Goal: Task Accomplishment & Management: Manage account settings

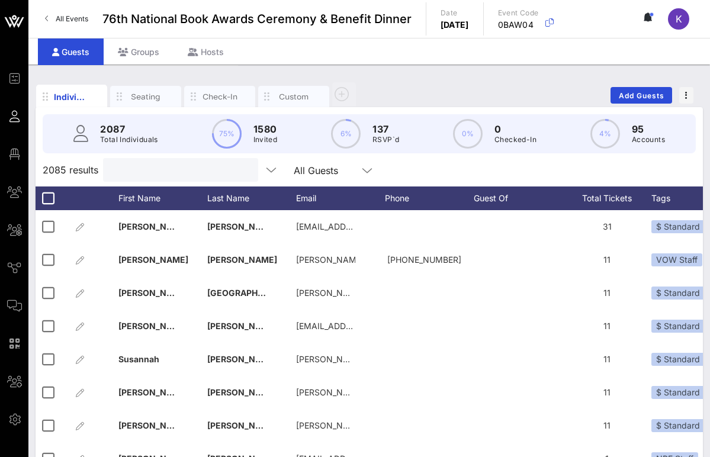
click at [163, 165] on input "text" at bounding box center [179, 169] width 139 height 15
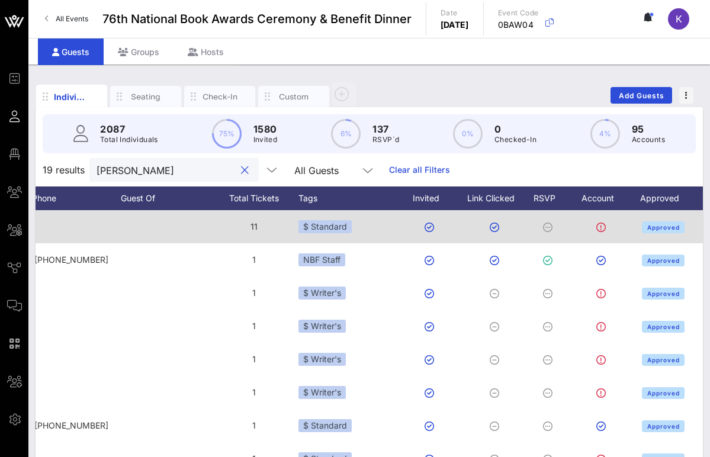
scroll to position [0, 375]
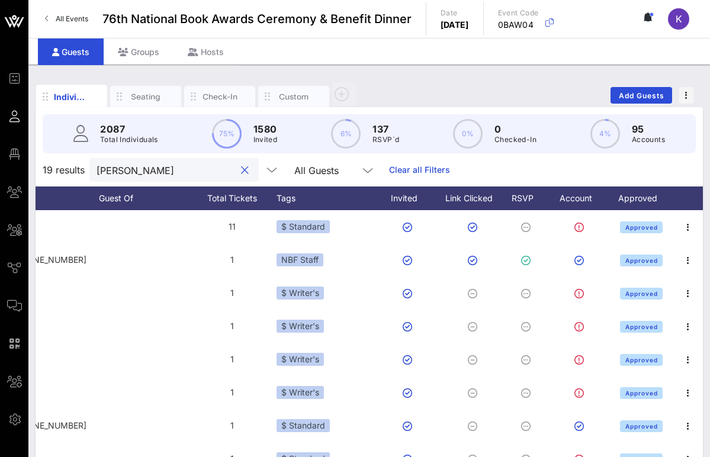
type input "[PERSON_NAME]"
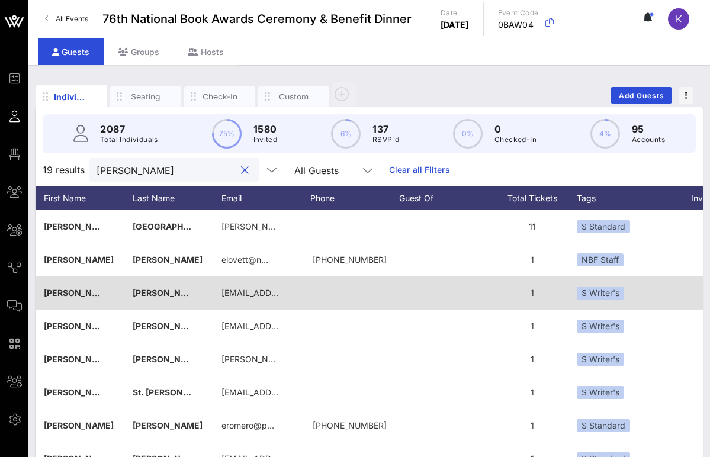
scroll to position [0, 0]
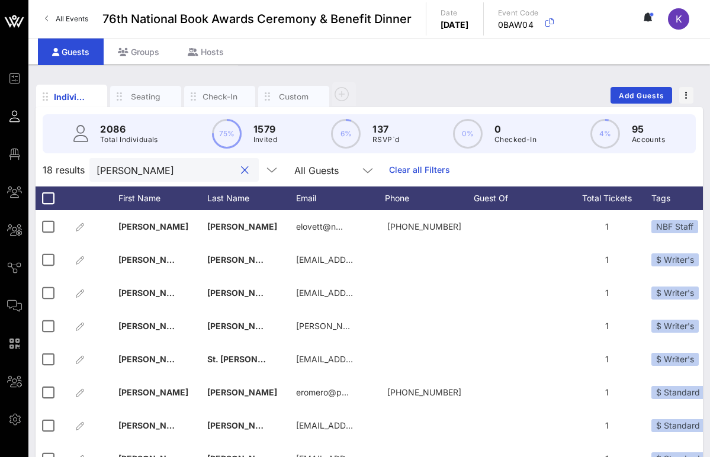
click at [241, 173] on button "clear icon" at bounding box center [245, 171] width 8 height 12
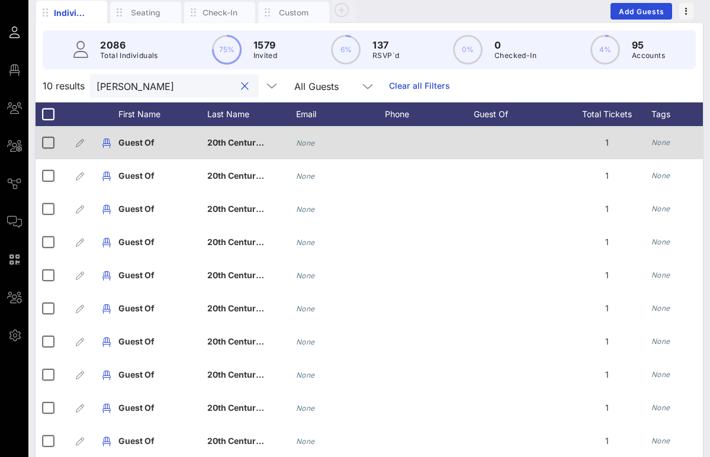
scroll to position [120, 0]
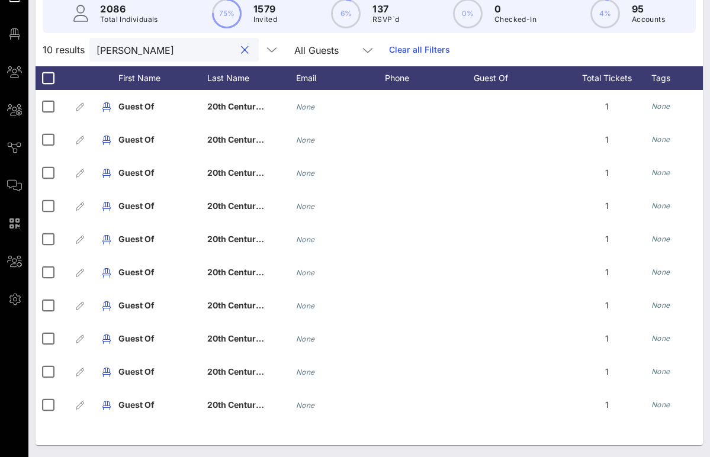
type input "[PERSON_NAME]"
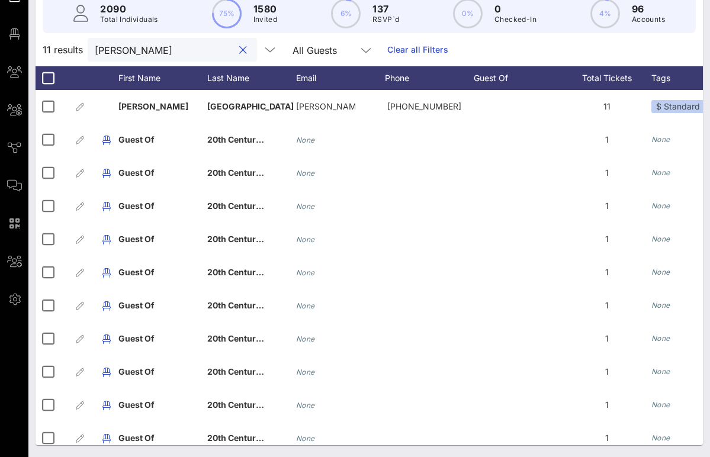
click at [236, 46] on div at bounding box center [243, 50] width 14 height 14
click at [239, 48] on button "clear icon" at bounding box center [243, 50] width 8 height 12
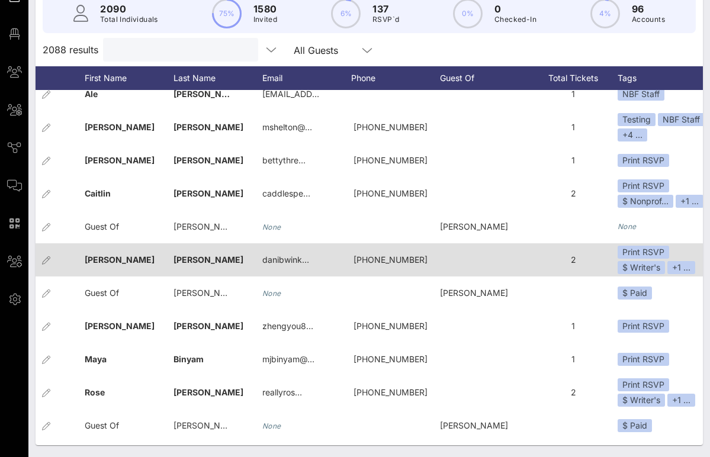
scroll to position [0, 18]
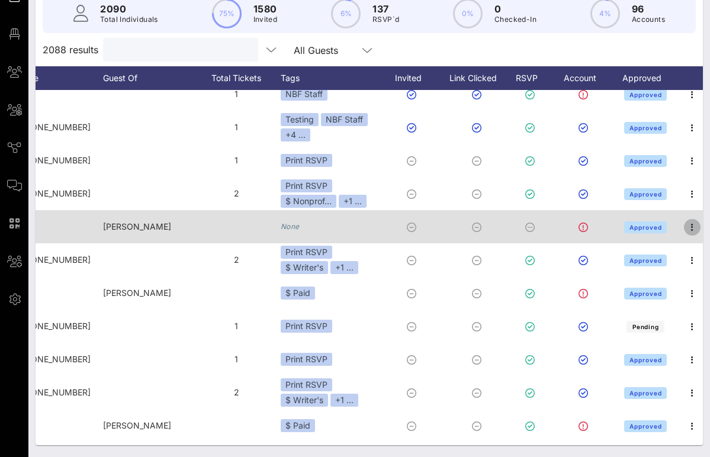
click at [691, 227] on icon "button" at bounding box center [692, 227] width 14 height 14
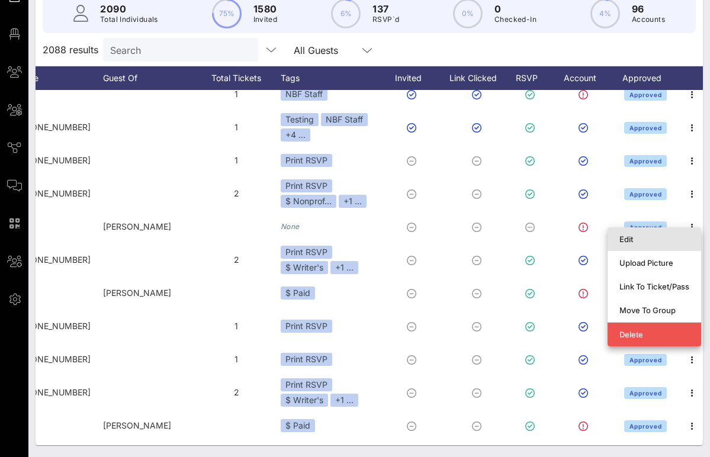
click at [636, 239] on div "Edit" at bounding box center [654, 239] width 70 height 9
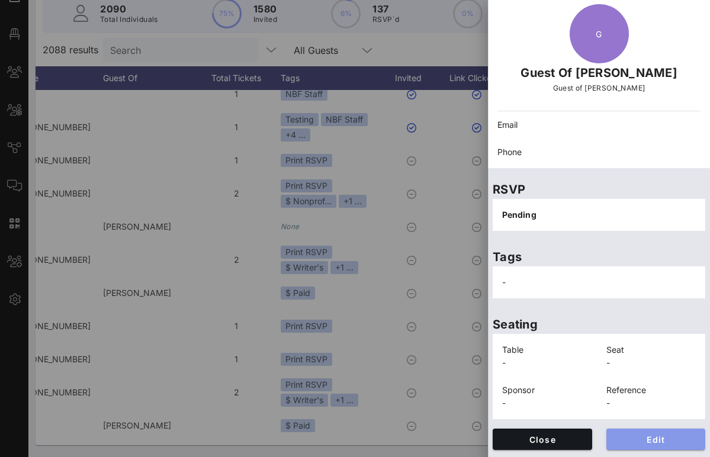
click at [628, 438] on span "Edit" at bounding box center [656, 440] width 81 height 10
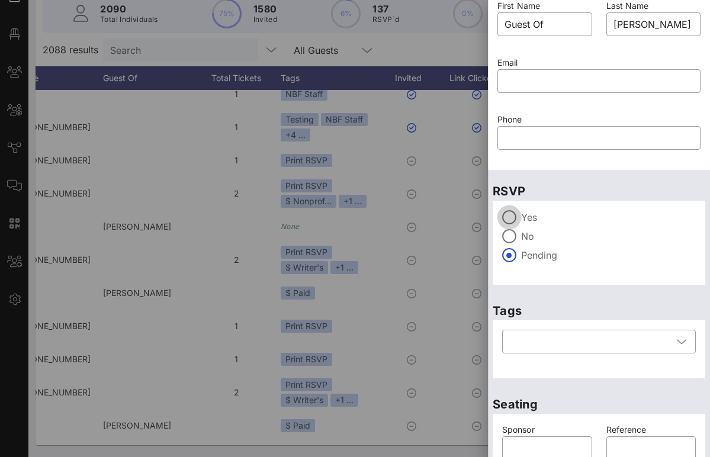
click at [512, 220] on div at bounding box center [509, 217] width 20 height 20
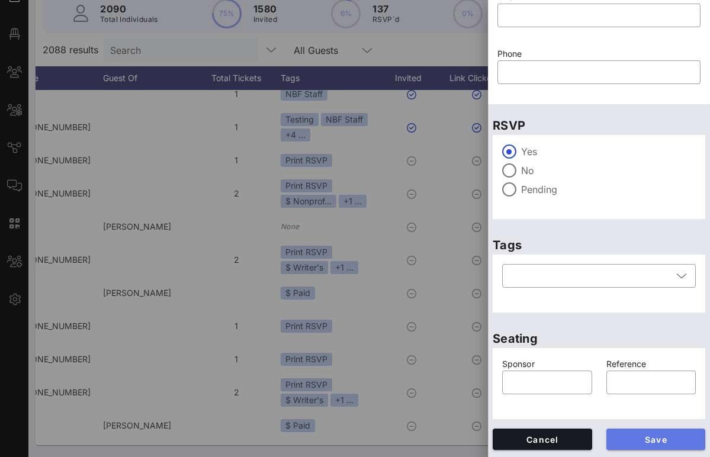
click at [627, 443] on span "Save" at bounding box center [656, 440] width 81 height 10
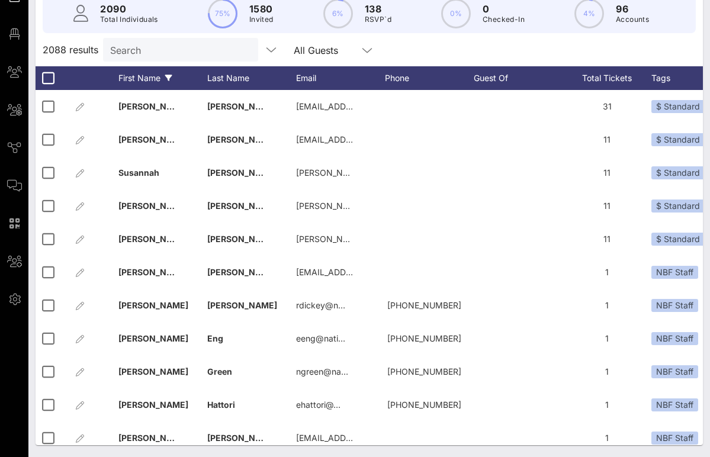
click at [174, 74] on div "First Name" at bounding box center [162, 78] width 89 height 24
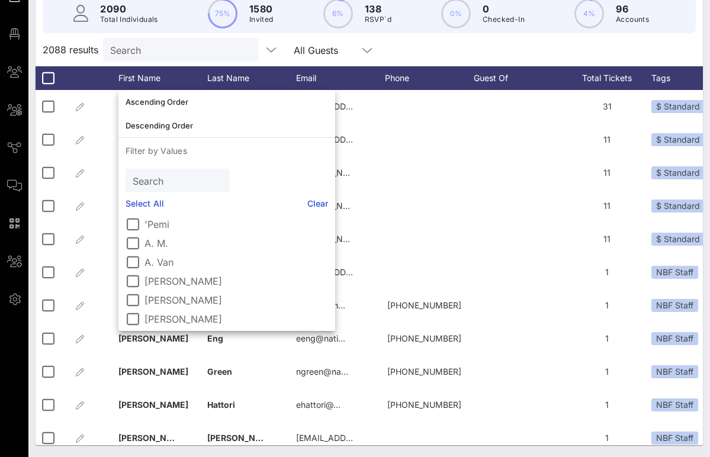
click at [163, 184] on input "Search" at bounding box center [177, 180] width 88 height 15
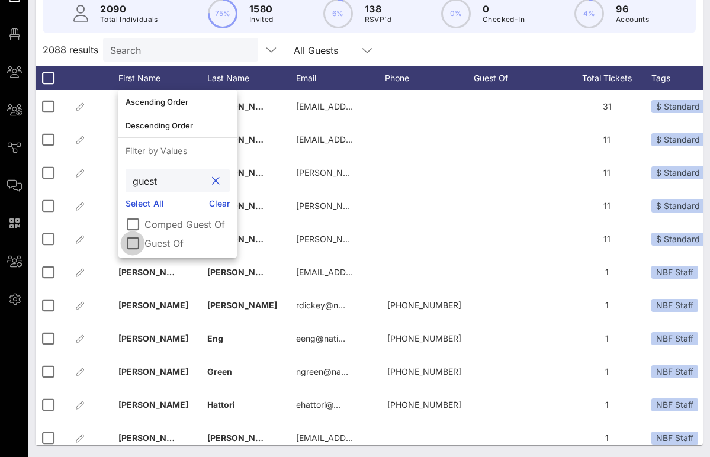
type input "guest"
click at [136, 239] on div at bounding box center [133, 243] width 20 height 20
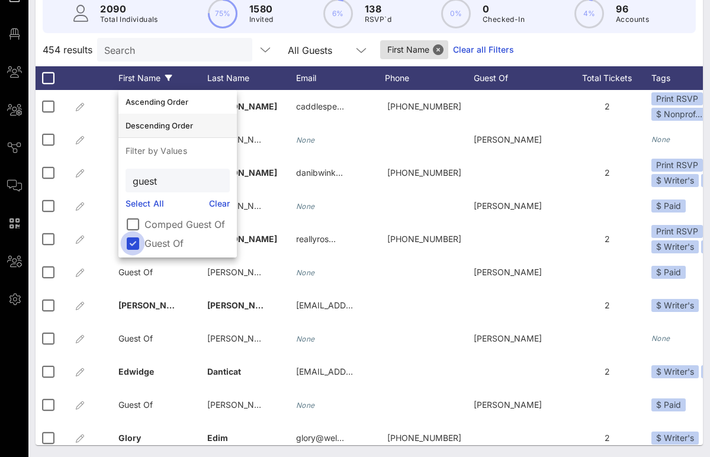
scroll to position [0, 0]
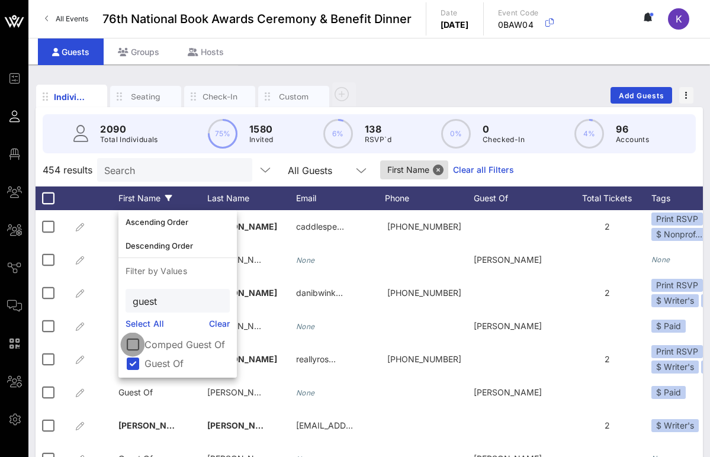
click at [137, 341] on div at bounding box center [133, 345] width 20 height 20
click at [511, 173] on div "457 results Search All Guests First Name Clear all Filters" at bounding box center [369, 169] width 667 height 33
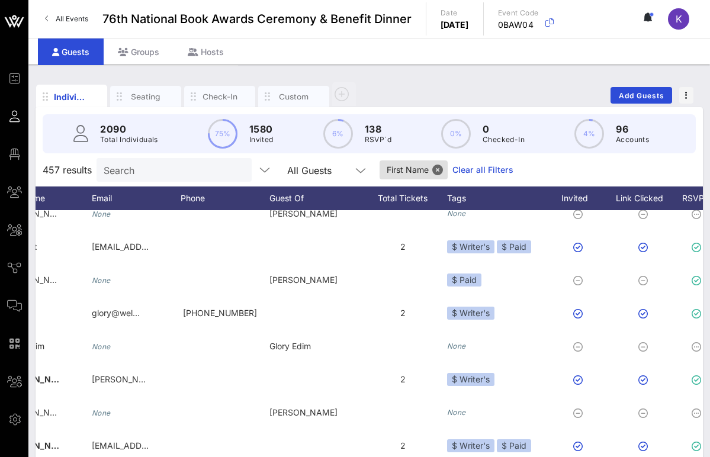
scroll to position [0, 227]
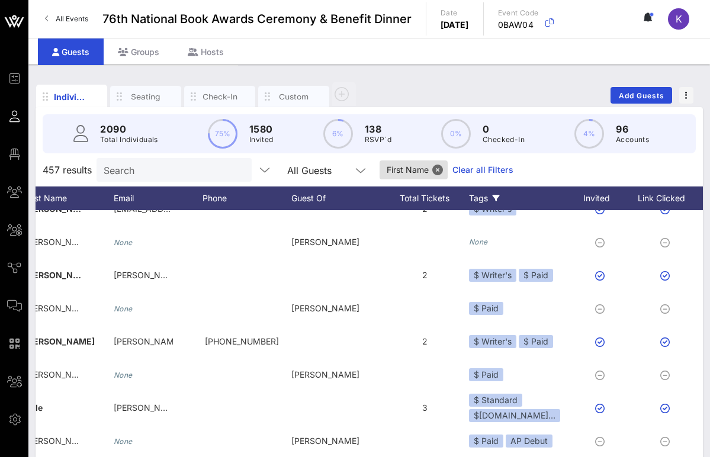
click at [495, 196] on icon at bounding box center [496, 198] width 7 height 7
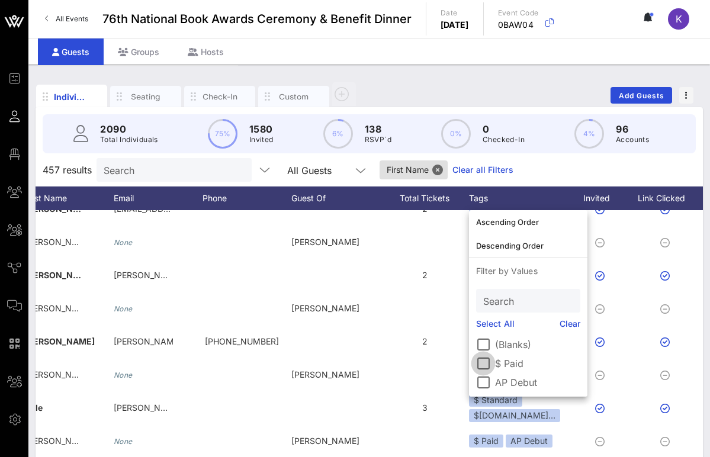
click at [483, 364] on div at bounding box center [483, 364] width 20 height 20
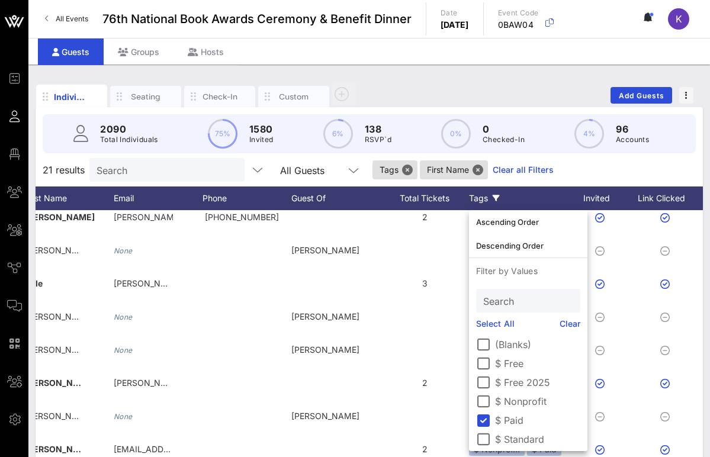
click at [551, 171] on div "21 results Search All Guests Tags First Name Clear all Filters" at bounding box center [369, 169] width 667 height 33
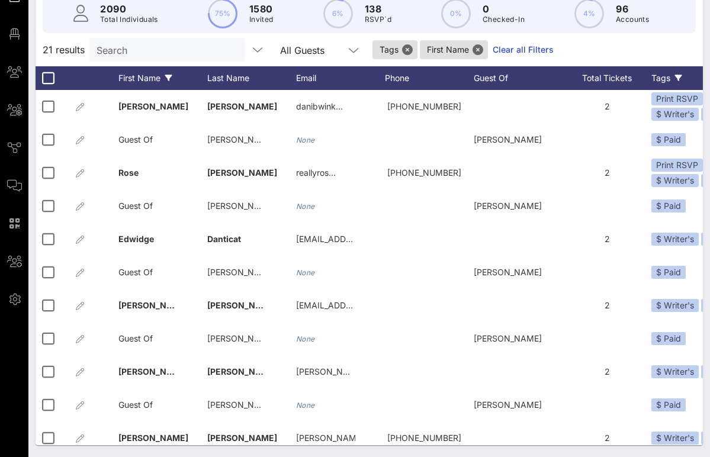
click at [493, 51] on link "Clear all Filters" at bounding box center [523, 49] width 61 height 13
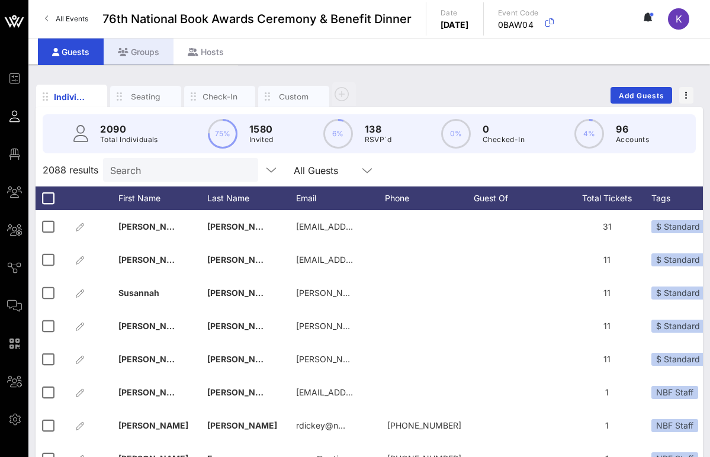
click at [148, 57] on div "Groups" at bounding box center [139, 51] width 70 height 27
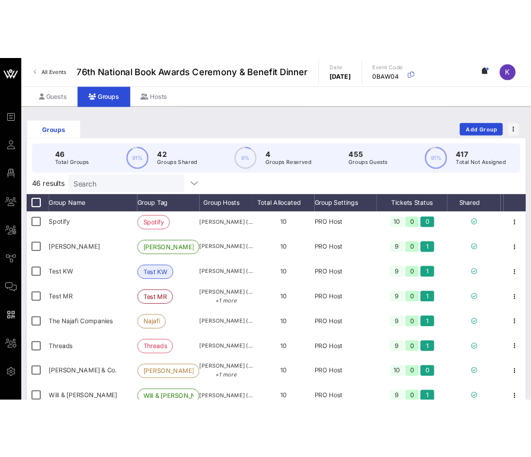
scroll to position [1170, 0]
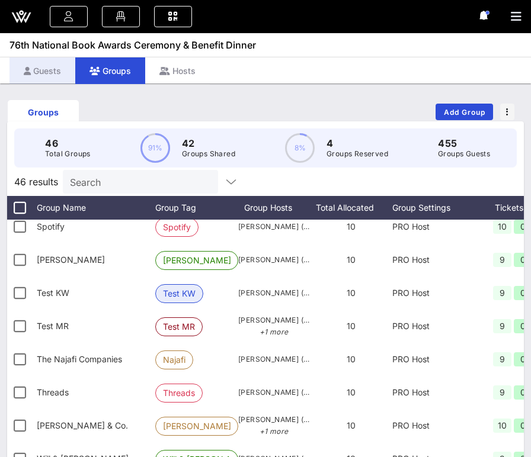
click at [57, 82] on div "Guests" at bounding box center [42, 70] width 66 height 27
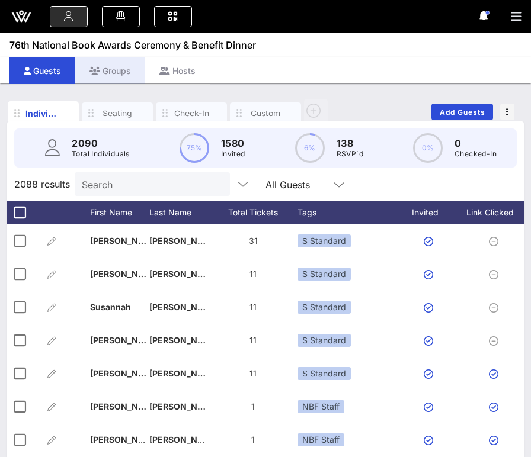
click at [97, 73] on icon at bounding box center [94, 71] width 11 height 8
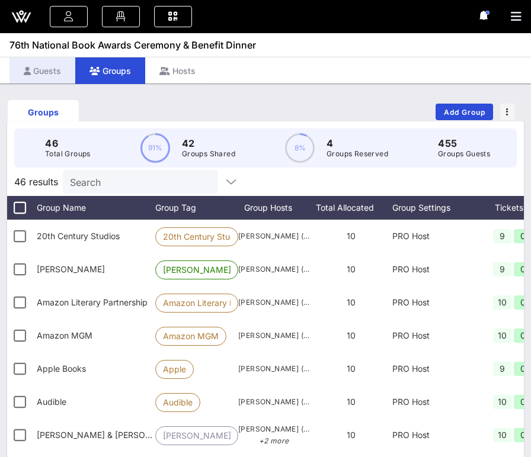
click at [44, 72] on div "Guests" at bounding box center [42, 70] width 66 height 27
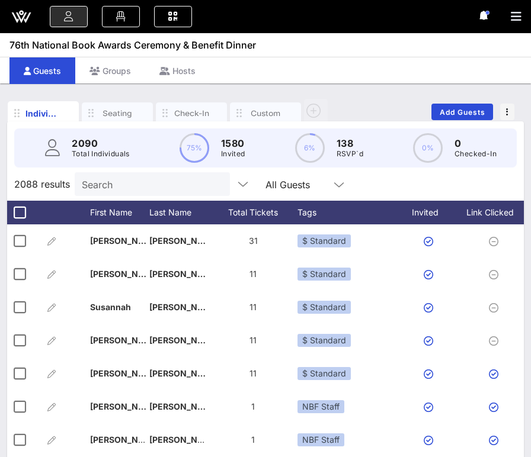
click at [107, 184] on input "Search" at bounding box center [151, 183] width 139 height 15
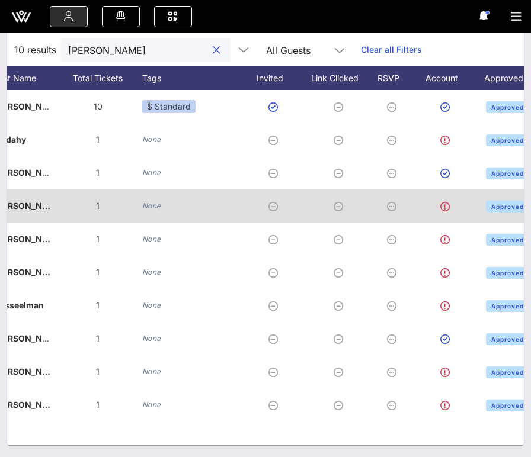
scroll to position [0, 31]
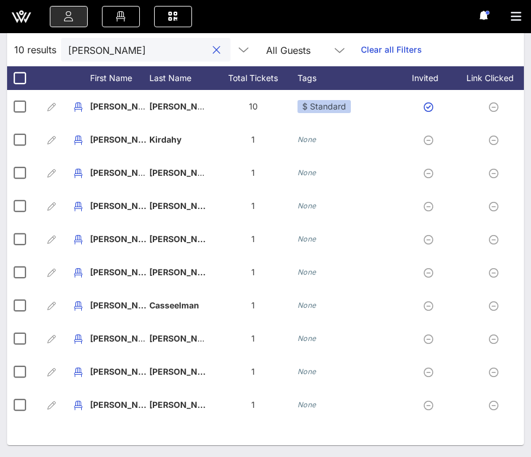
type input "[PERSON_NAME]"
click at [468, 50] on div "10 results [PERSON_NAME] All Guests Clear all Filters" at bounding box center [265, 49] width 516 height 33
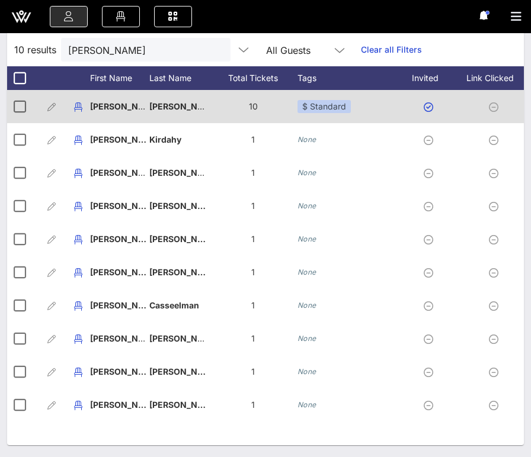
click at [211, 104] on div "10" at bounding box center [252, 106] width 89 height 33
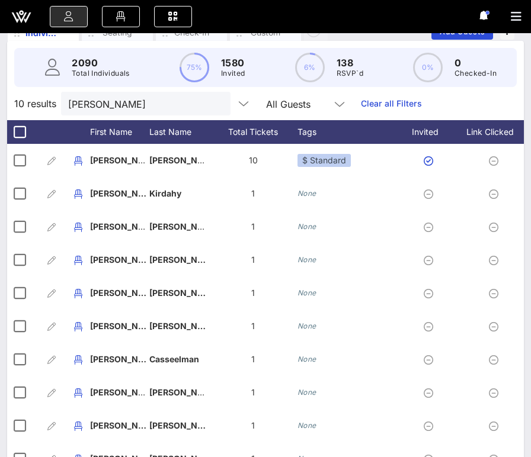
click at [361, 101] on link "Clear all Filters" at bounding box center [391, 103] width 61 height 13
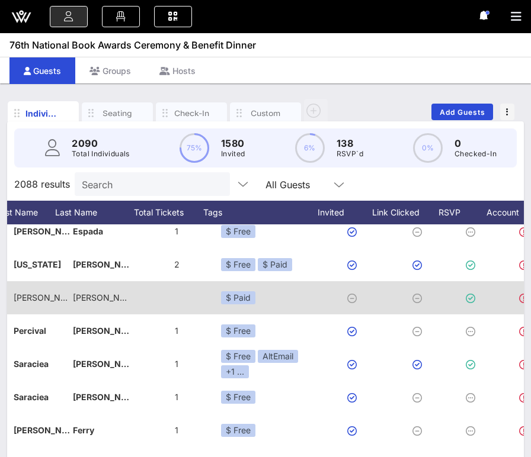
scroll to position [0, 65]
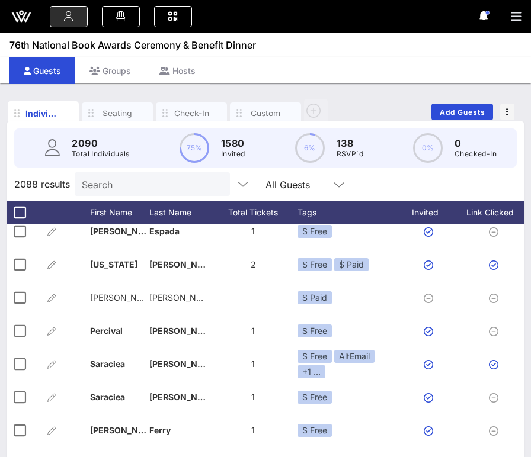
click at [105, 182] on input "Search" at bounding box center [151, 183] width 139 height 15
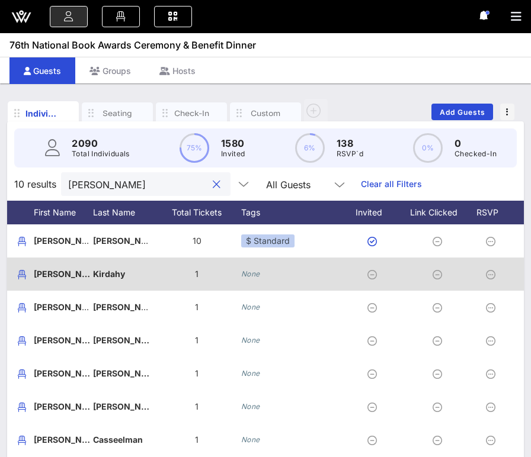
scroll to position [0, 200]
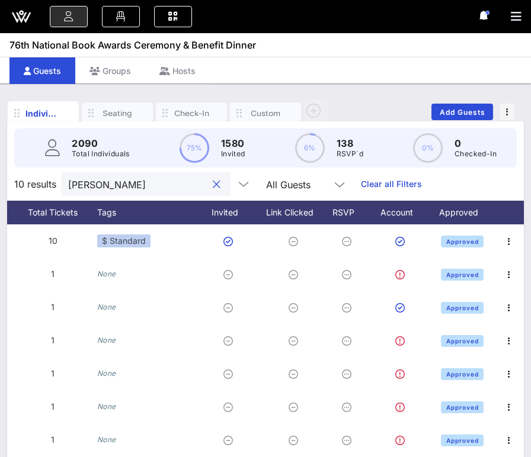
type input "[PERSON_NAME]"
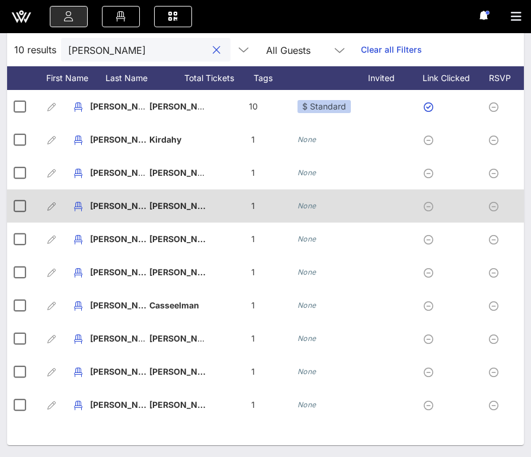
scroll to position [0, 0]
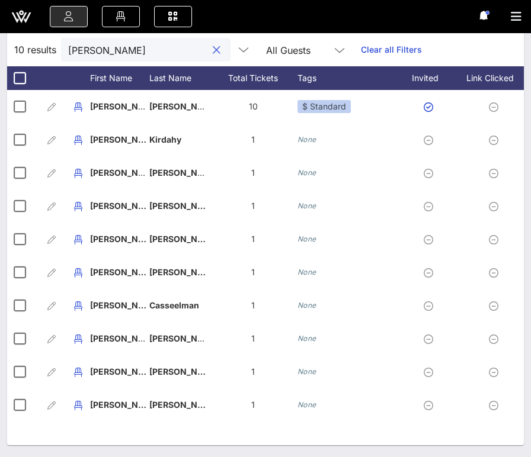
click at [213, 47] on button "clear icon" at bounding box center [217, 50] width 8 height 12
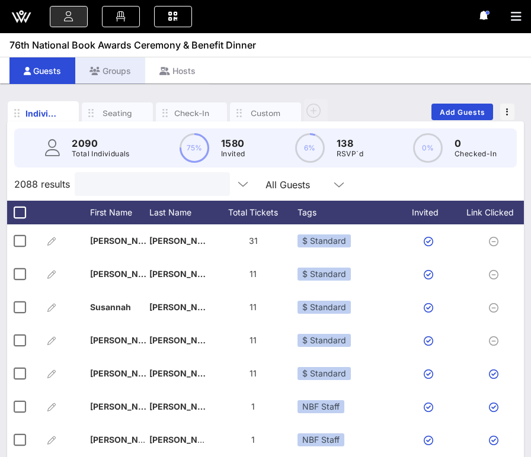
click at [105, 76] on div "Groups" at bounding box center [110, 70] width 70 height 27
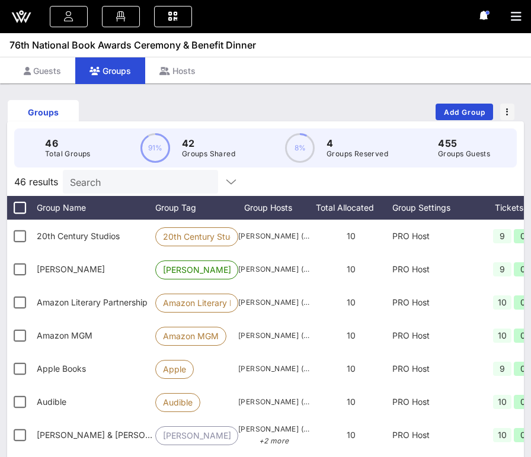
click at [20, 18] on icon at bounding box center [21, 17] width 11 height 10
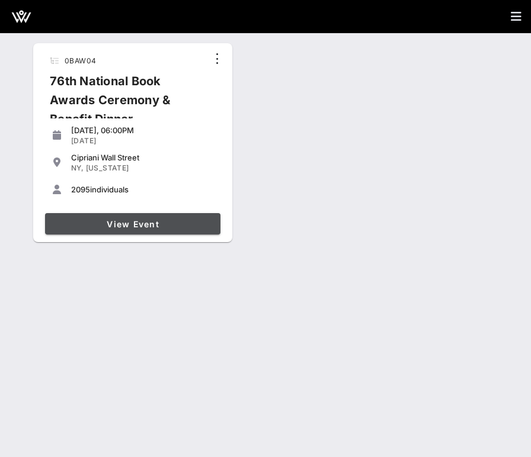
click at [127, 222] on span "View Event" at bounding box center [133, 224] width 166 height 10
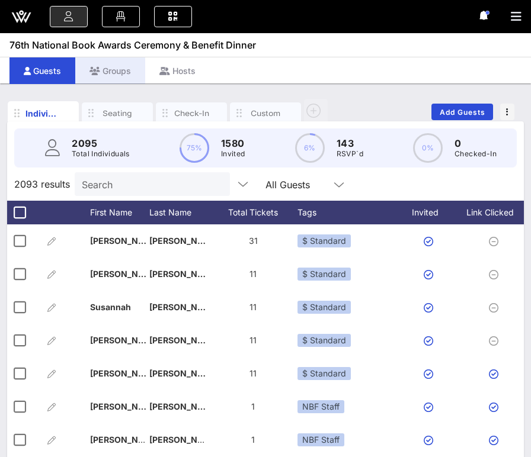
click at [116, 68] on div "Groups" at bounding box center [110, 70] width 70 height 27
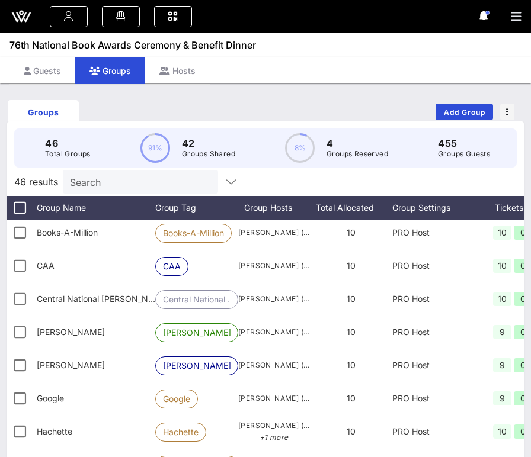
scroll to position [216, 0]
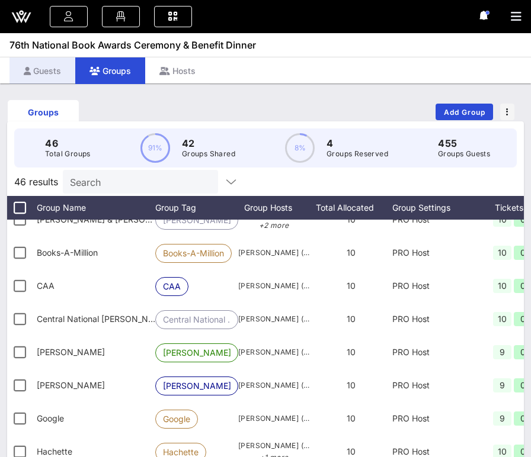
click at [48, 70] on div "Guests" at bounding box center [42, 70] width 66 height 27
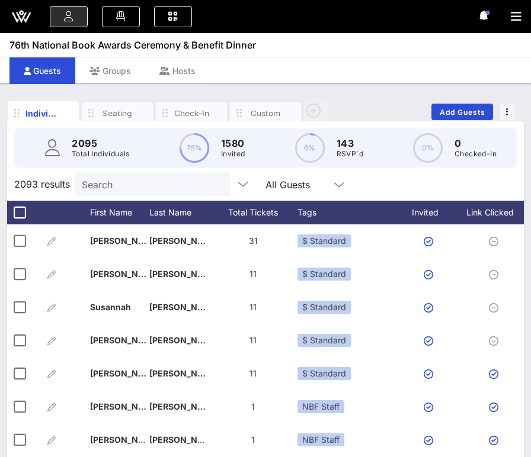
click at [97, 187] on input "Search" at bounding box center [151, 183] width 139 height 15
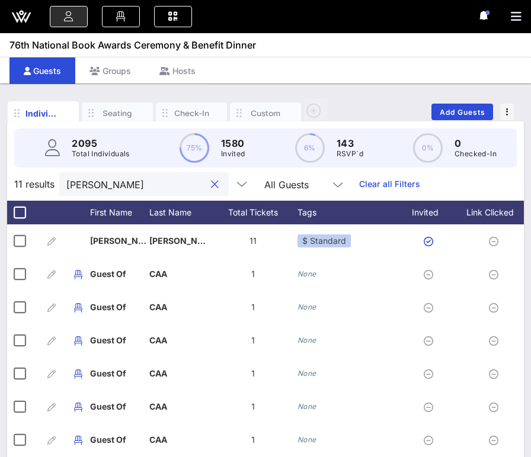
type input "[PERSON_NAME]"
click at [115, 77] on div "Groups" at bounding box center [110, 70] width 70 height 27
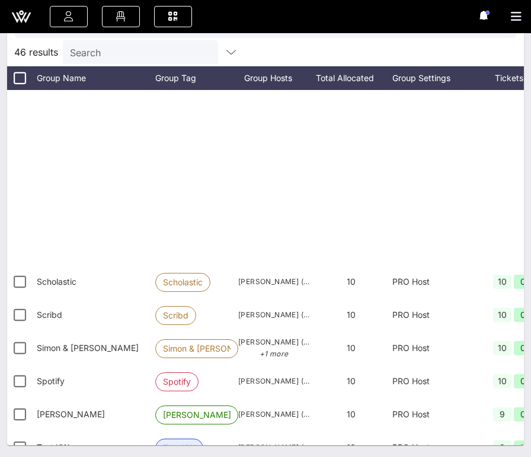
scroll to position [1170, 0]
